Goal: Information Seeking & Learning: Learn about a topic

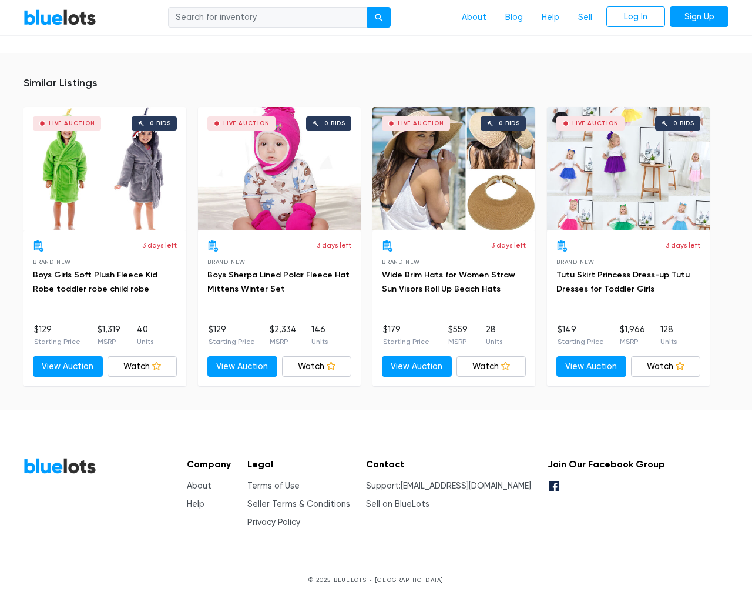
scroll to position [889, 0]
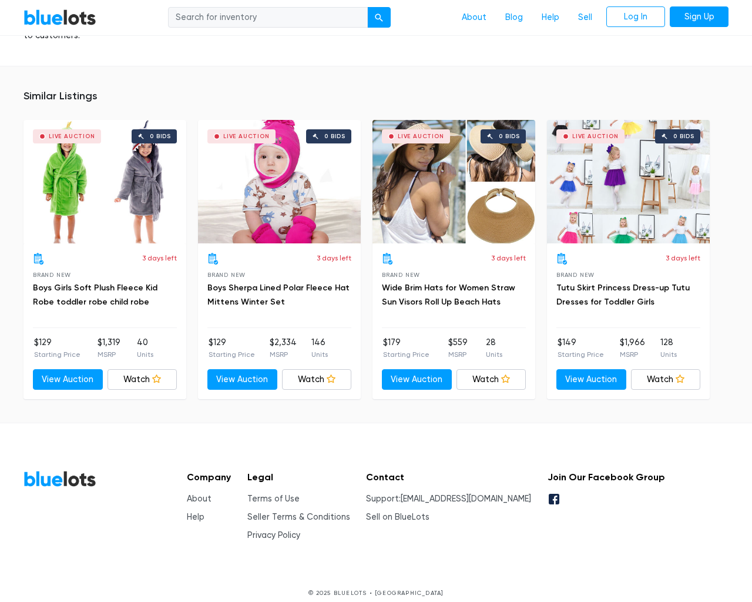
type input "the"
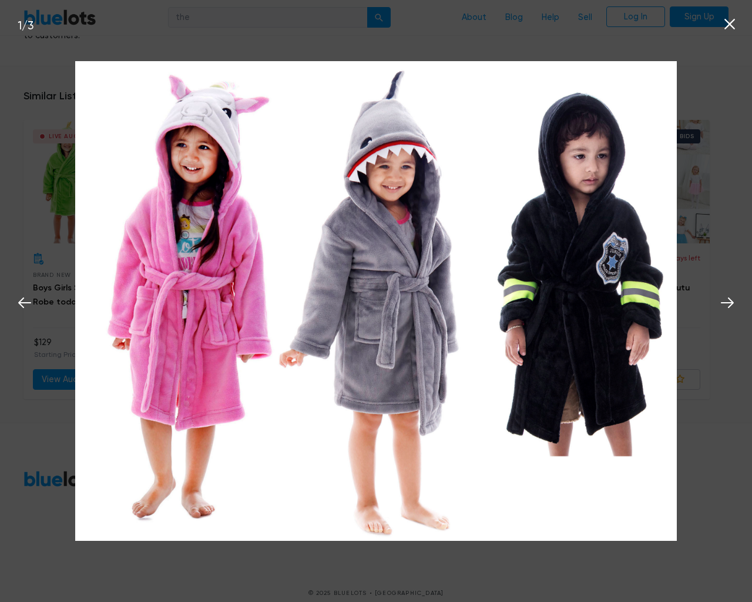
scroll to position [890, 0]
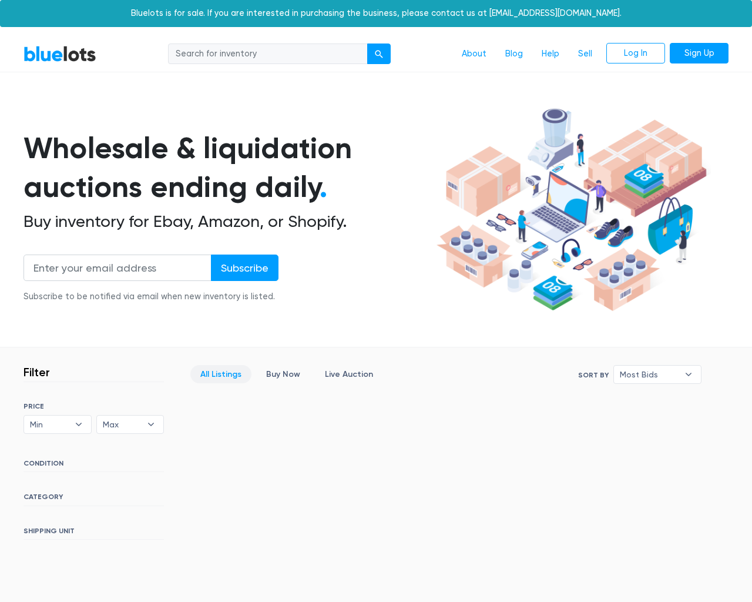
scroll to position [213, 0]
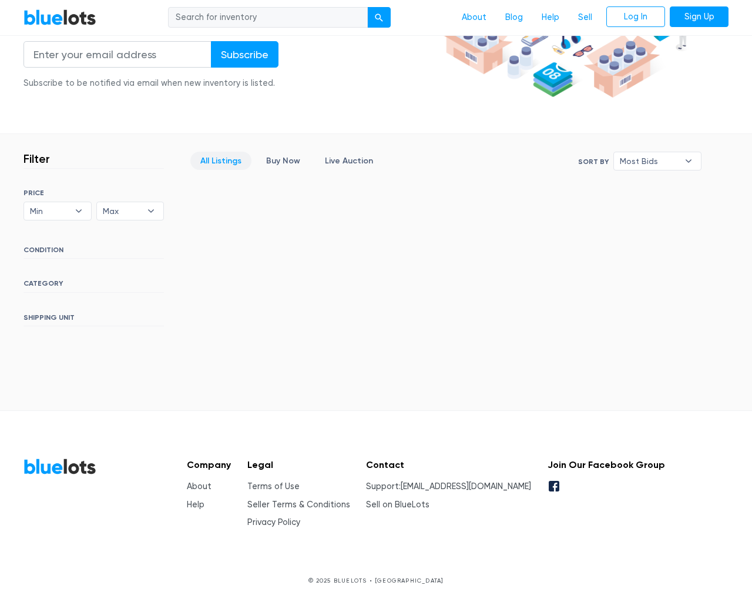
type input "the"
type input "testing@example.com"
type input "e"
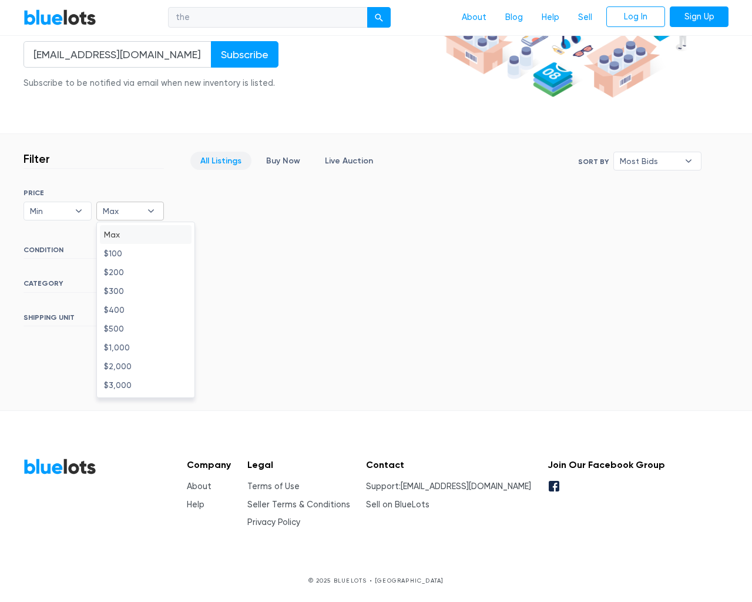
type input "e"
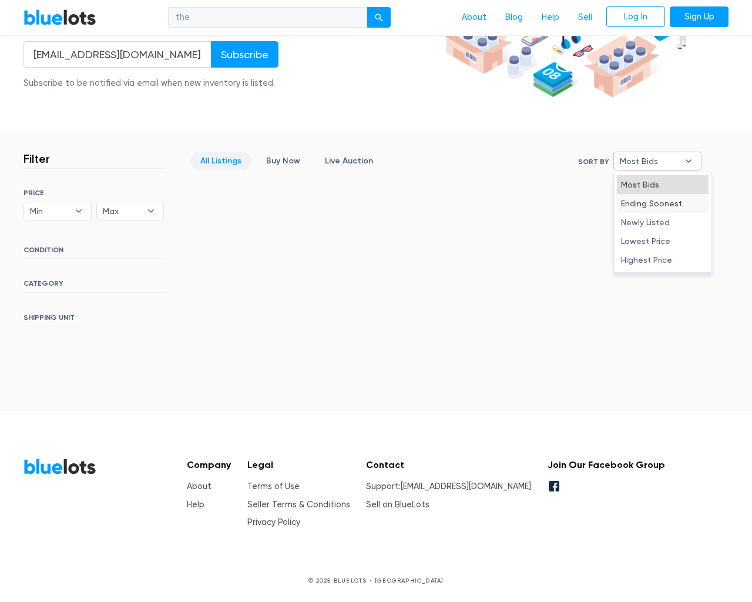
type input "e"
select select "10000"
select select "50000"
select select "ending_soonest"
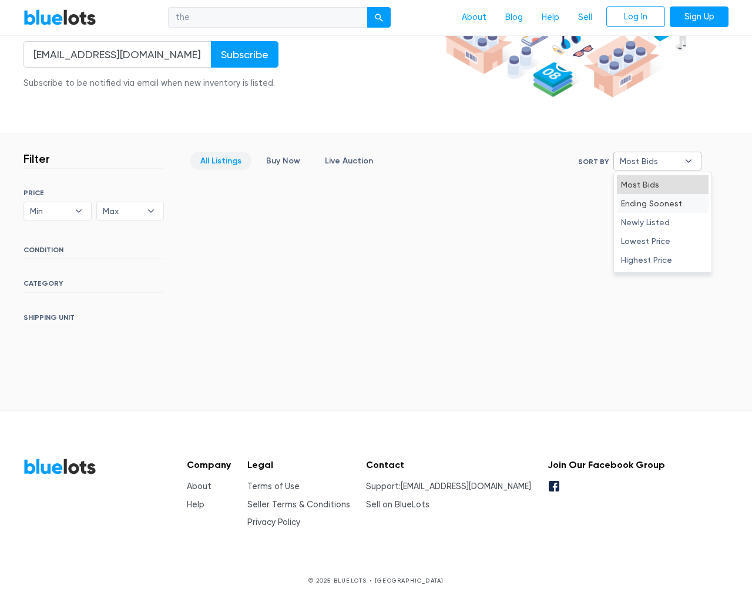
select select "50000"
select select "highest_price"
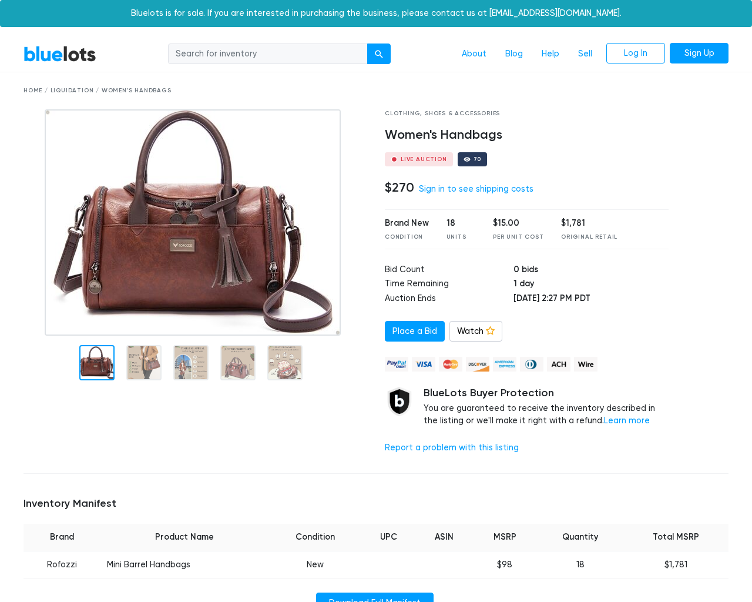
scroll to position [782, 0]
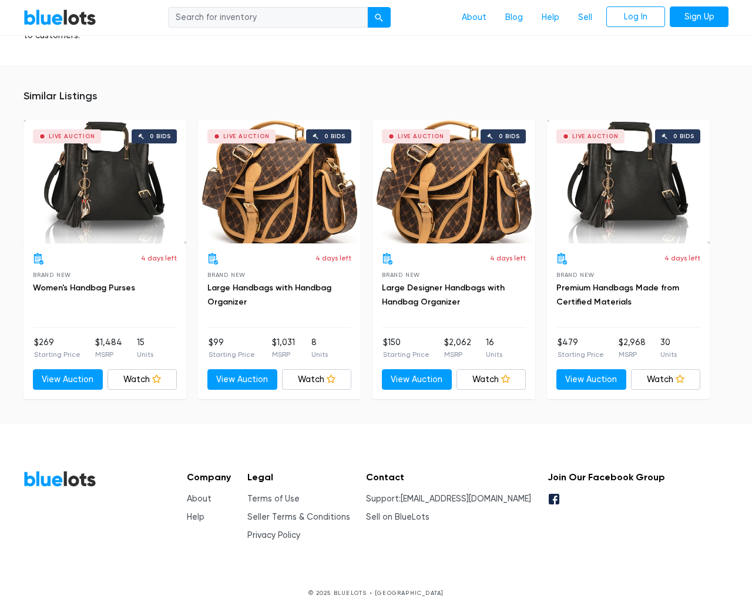
type input "the"
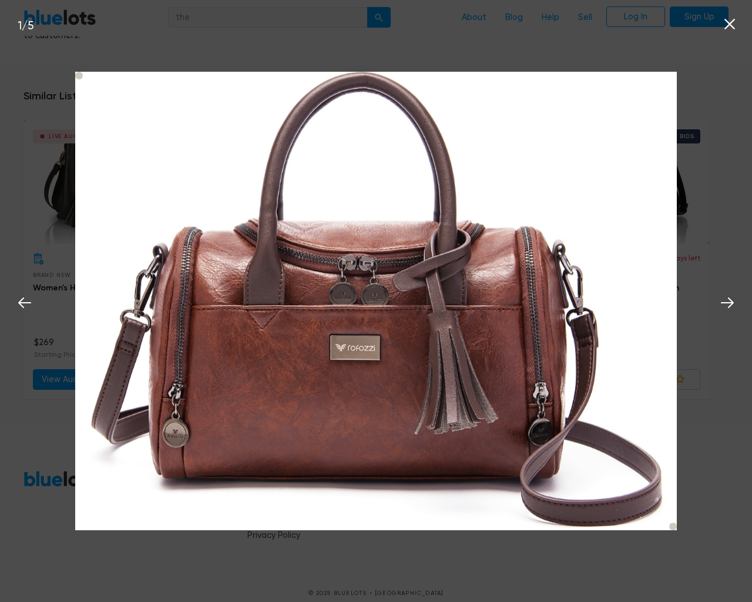
scroll to position [782, 0]
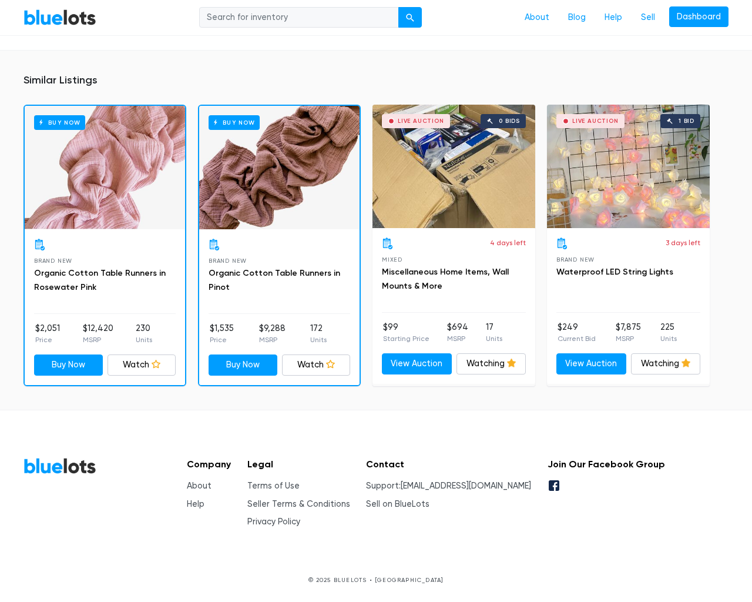
scroll to position [839, 0]
type input "the"
select select "CA"
select select "1"
select select "CA"
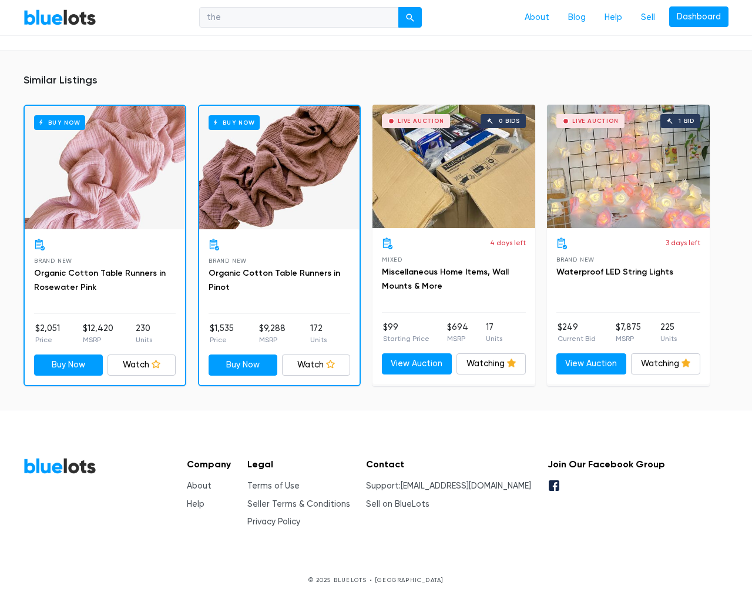
select select "0"
type input "gvDIgrDT"
type input "3137 Laguna Street"
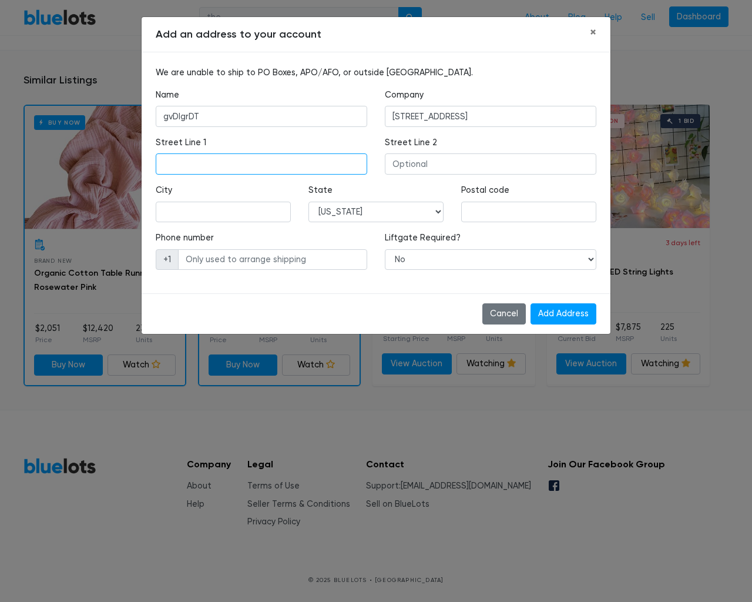
type input "3137 Laguna Street"
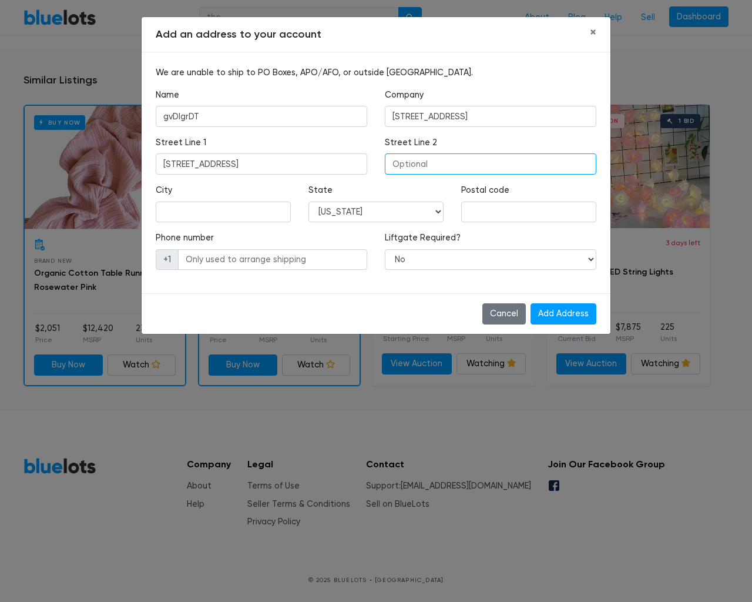
type input "3137 Laguna Street"
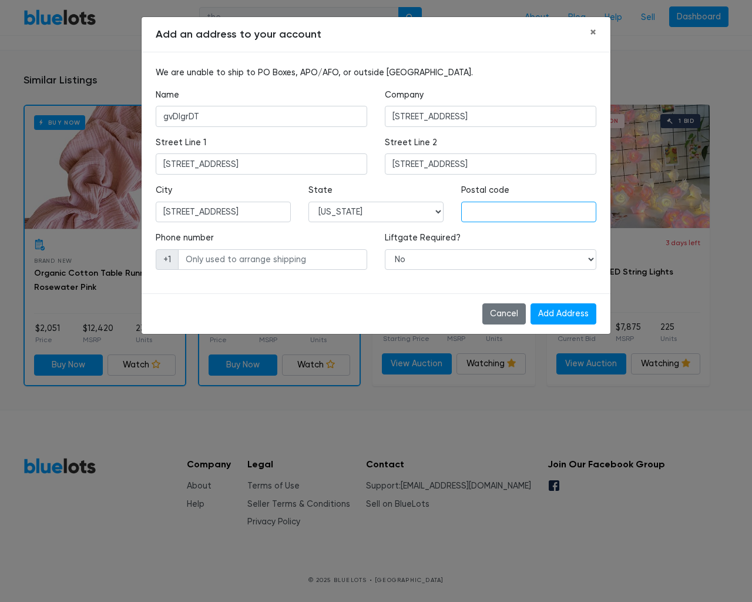
type input "3137 Laguna Street"
type input "555-666-0606"
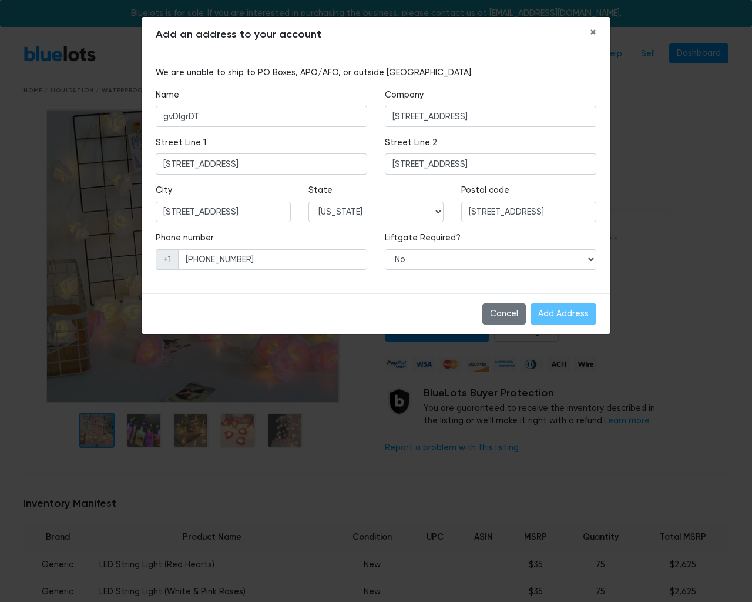
type textarea "80"
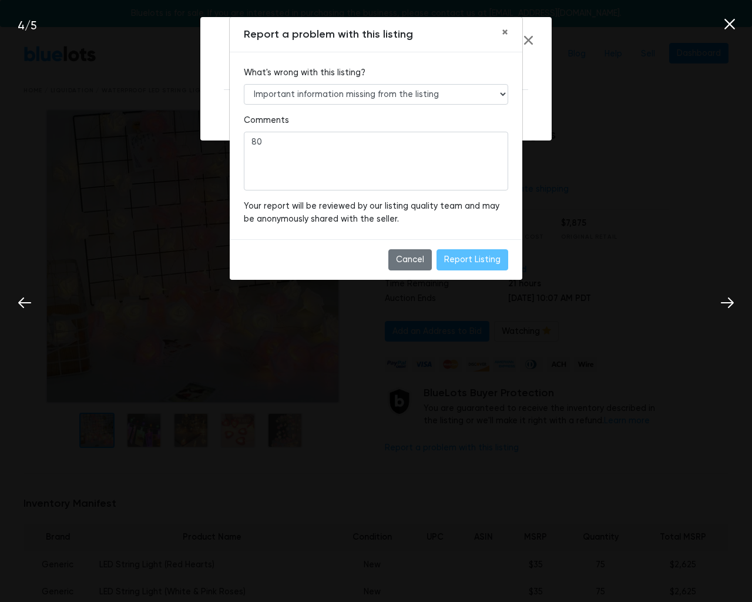
scroll to position [839, 0]
